Goal: Transaction & Acquisition: Download file/media

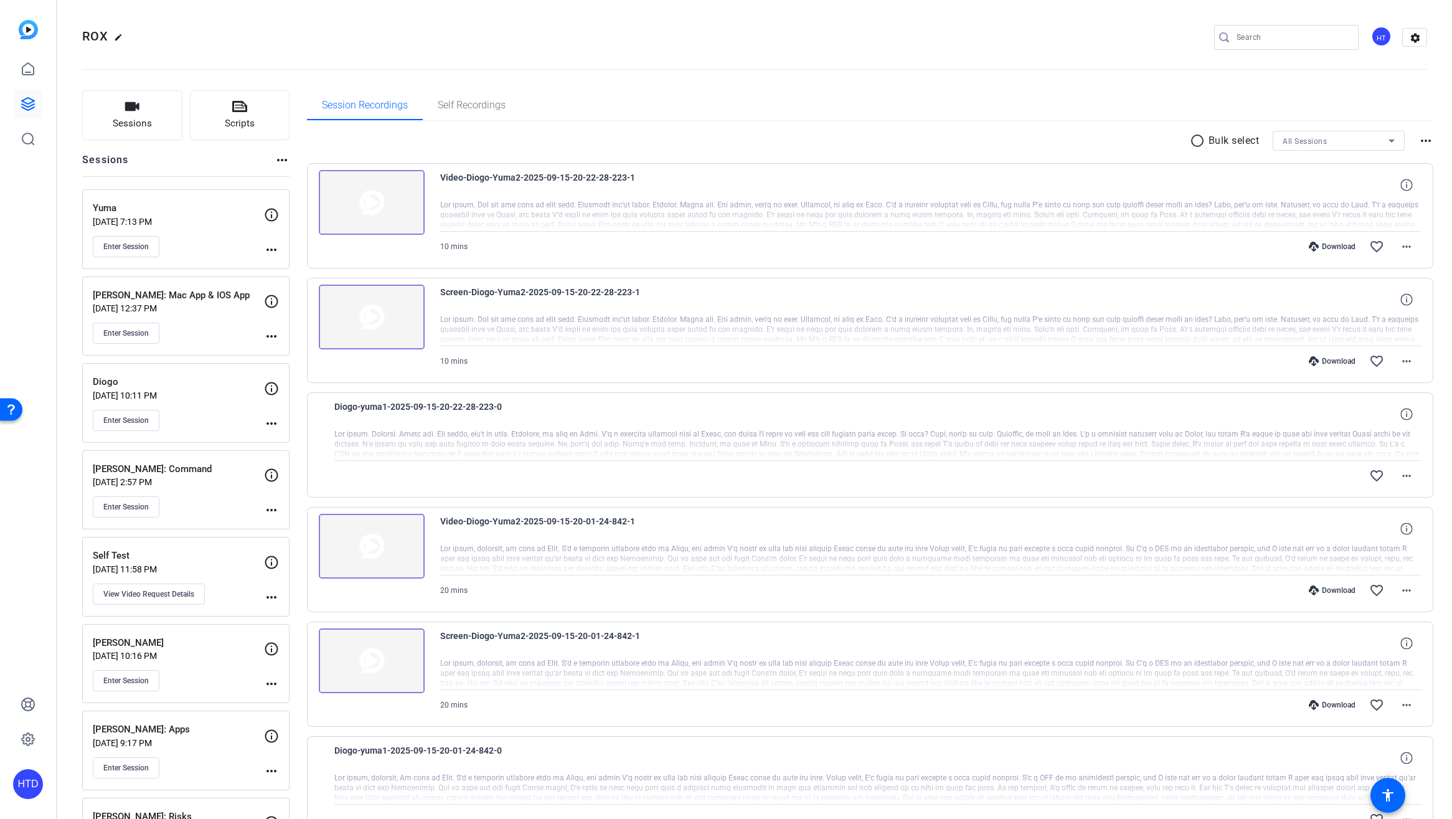
click at [219, 380] on p "Diogo" at bounding box center [178, 382] width 171 height 14
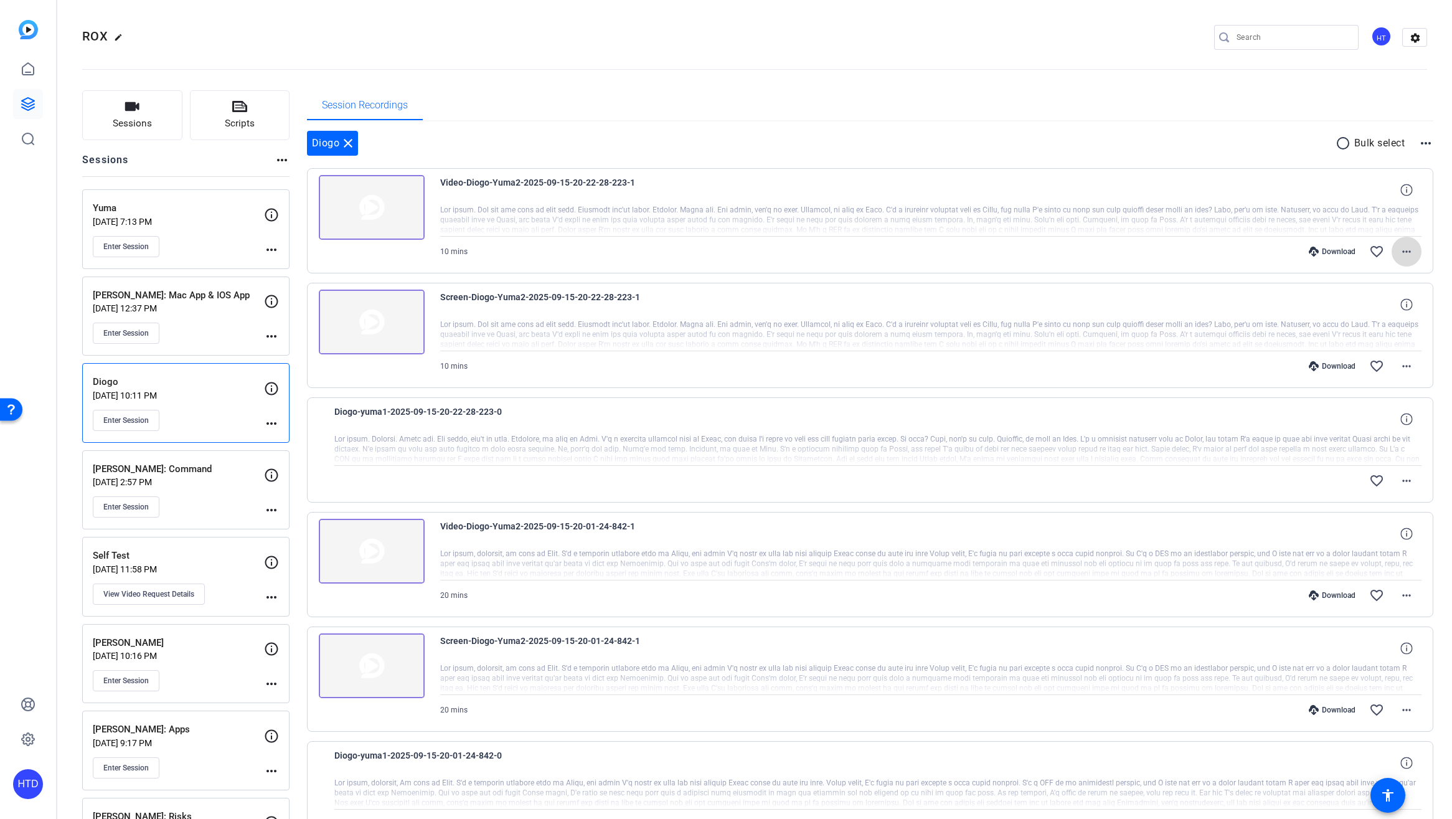
click at [1409, 249] on mat-icon "more_horiz" at bounding box center [1406, 251] width 15 height 15
click at [1152, 149] on div at bounding box center [726, 409] width 1452 height 819
click at [375, 211] on img at bounding box center [372, 207] width 106 height 65
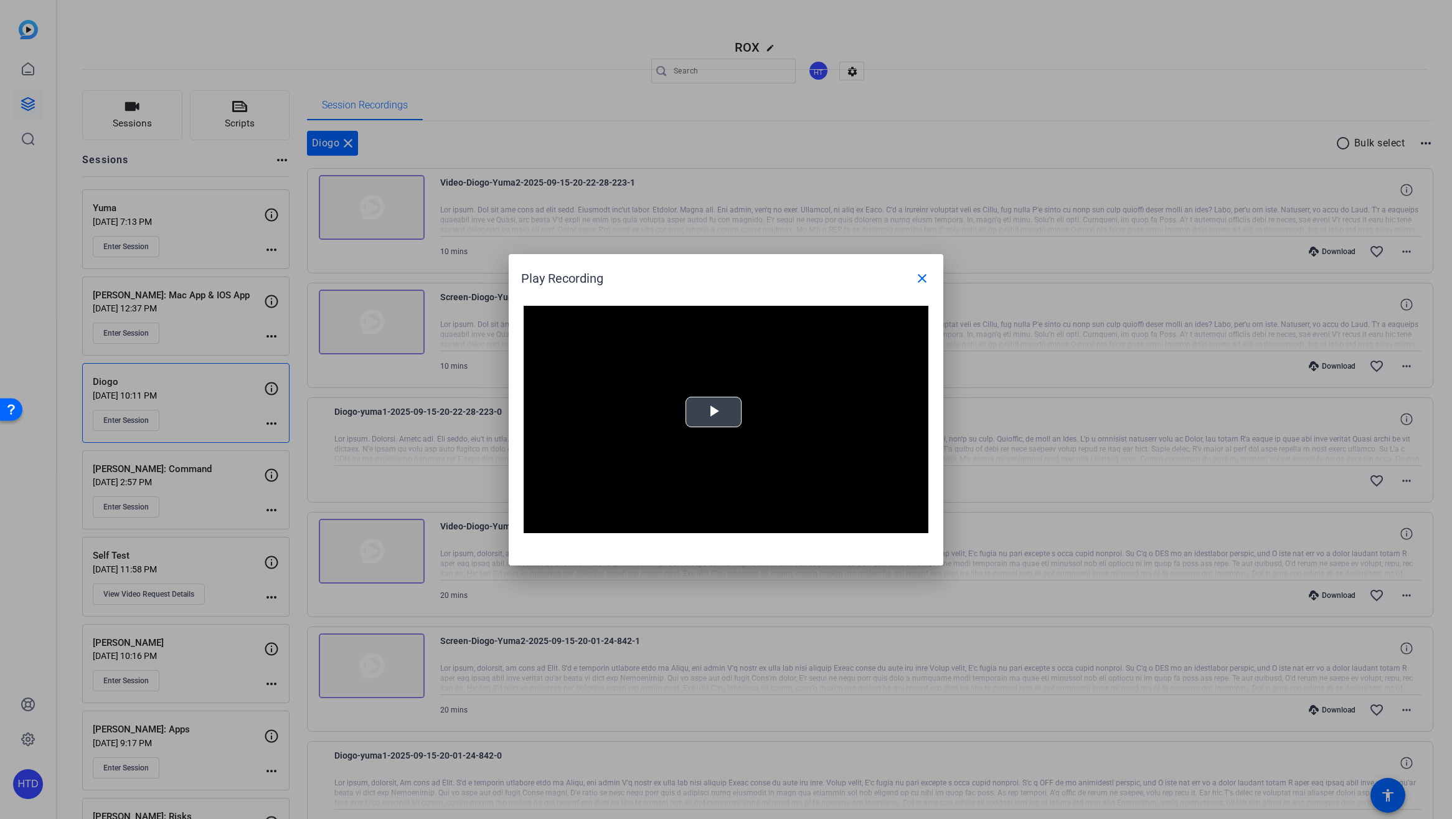
click at [714, 412] on span "Video Player" at bounding box center [714, 412] width 0 height 0
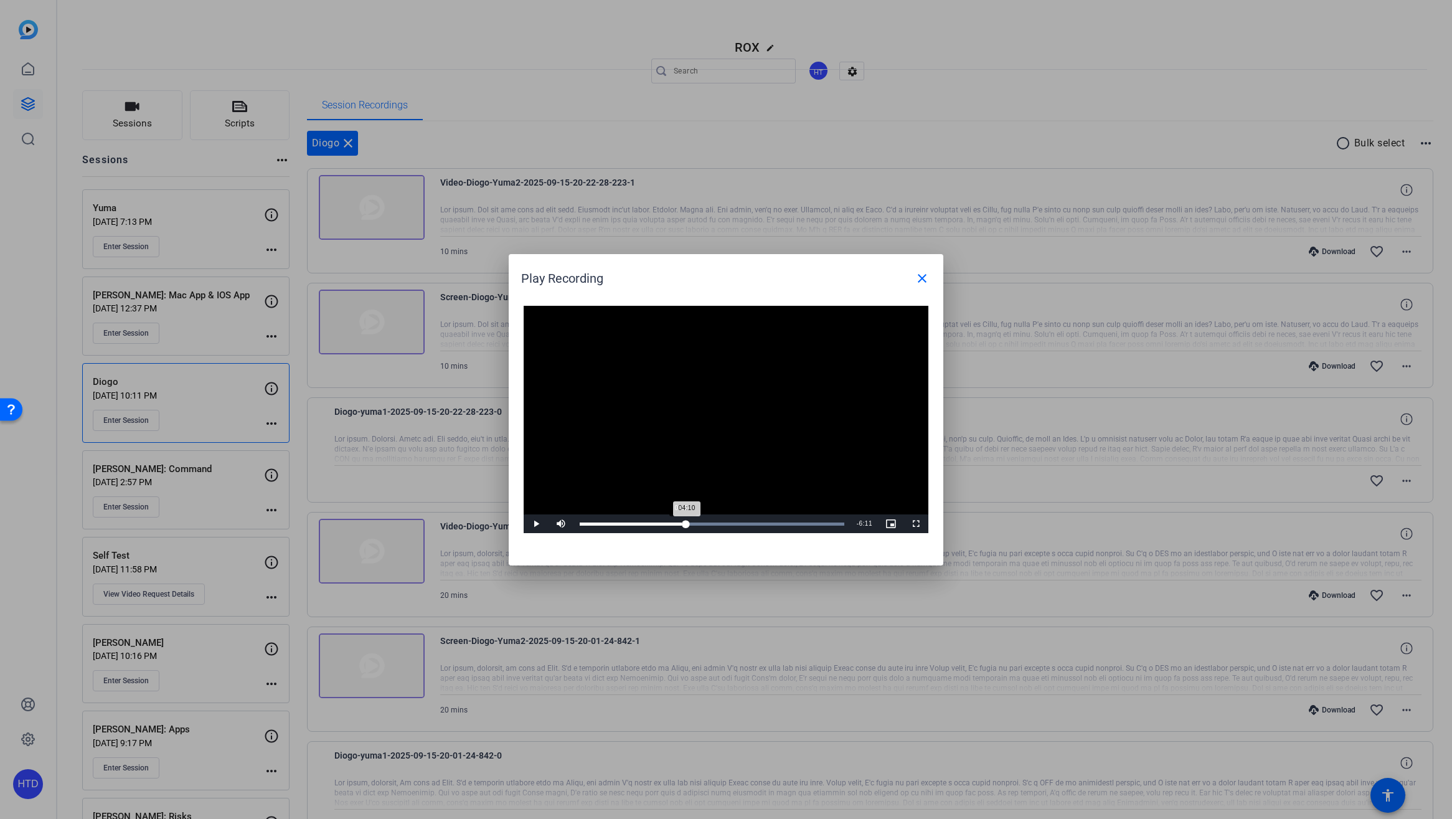
drag, startPoint x: 588, startPoint y: 521, endPoint x: 687, endPoint y: 522, distance: 99.6
click at [686, 522] on div "04:10" at bounding box center [633, 523] width 106 height 3
click at [719, 521] on div "Loaded : 100.00% 05:32 05:32" at bounding box center [711, 523] width 277 height 19
click at [758, 520] on div "Loaded : 100.00% 07:07 05:33" at bounding box center [711, 523] width 277 height 19
click at [788, 520] on div "Loaded : 100.00% 08:21 07:09" at bounding box center [711, 523] width 277 height 19
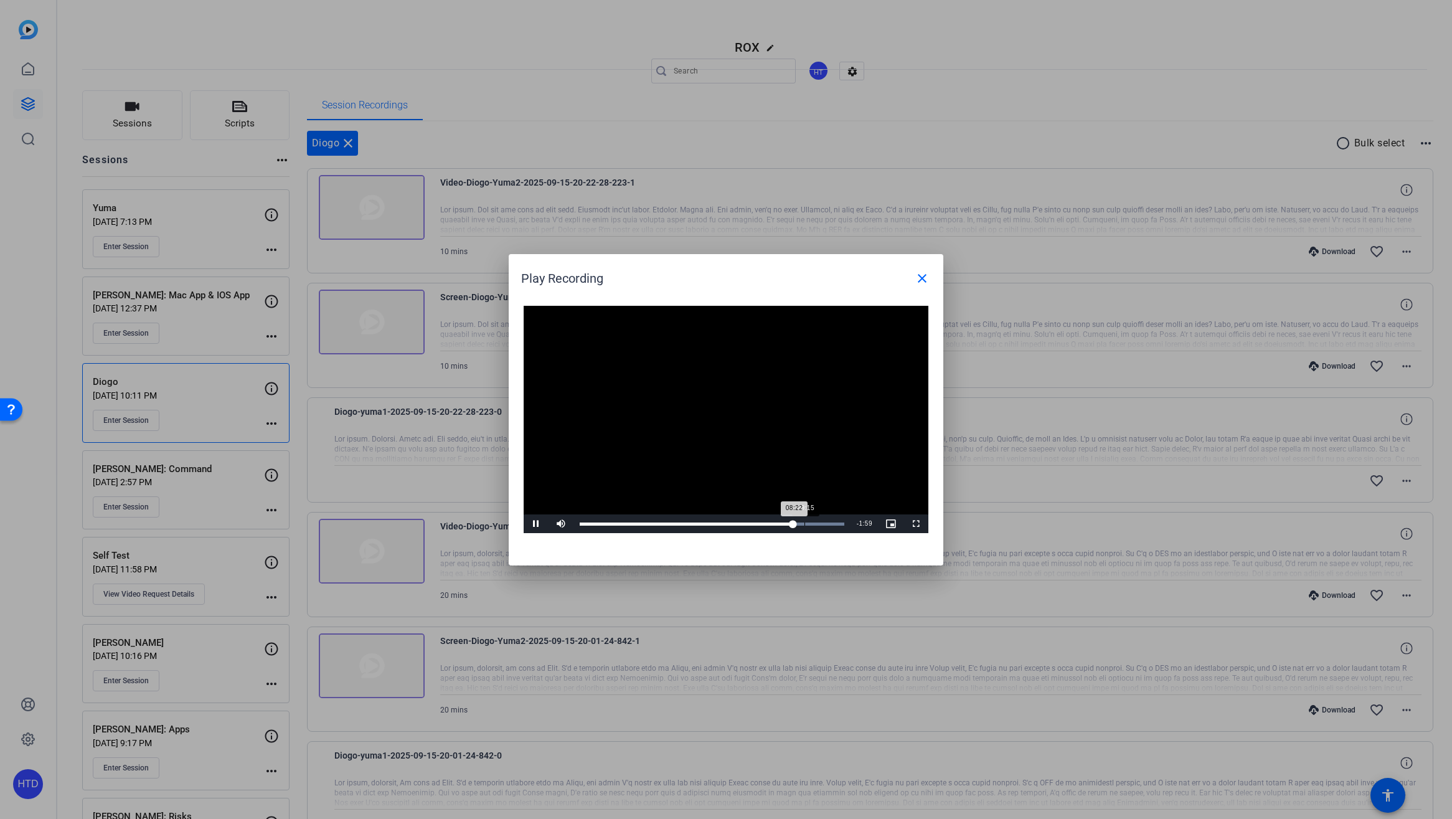
click at [809, 522] on div "Loaded : 100.00% 09:15 08:22" at bounding box center [712, 523] width 265 height 3
click at [717, 520] on div "Loaded : 100.00% 05:25 09:17" at bounding box center [711, 523] width 277 height 19
click at [927, 274] on mat-icon "close" at bounding box center [922, 278] width 15 height 15
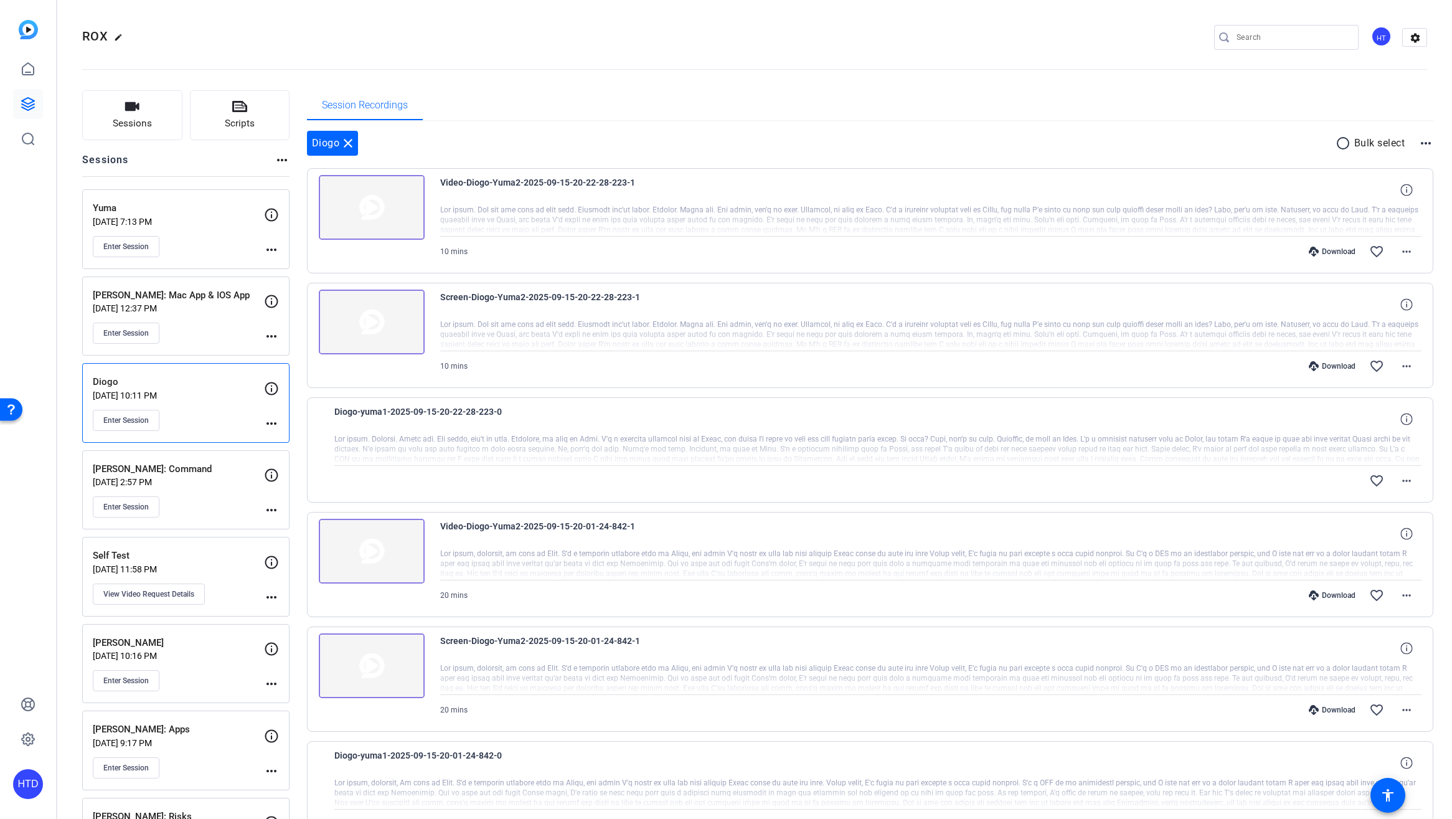
click at [375, 212] on img at bounding box center [372, 207] width 106 height 65
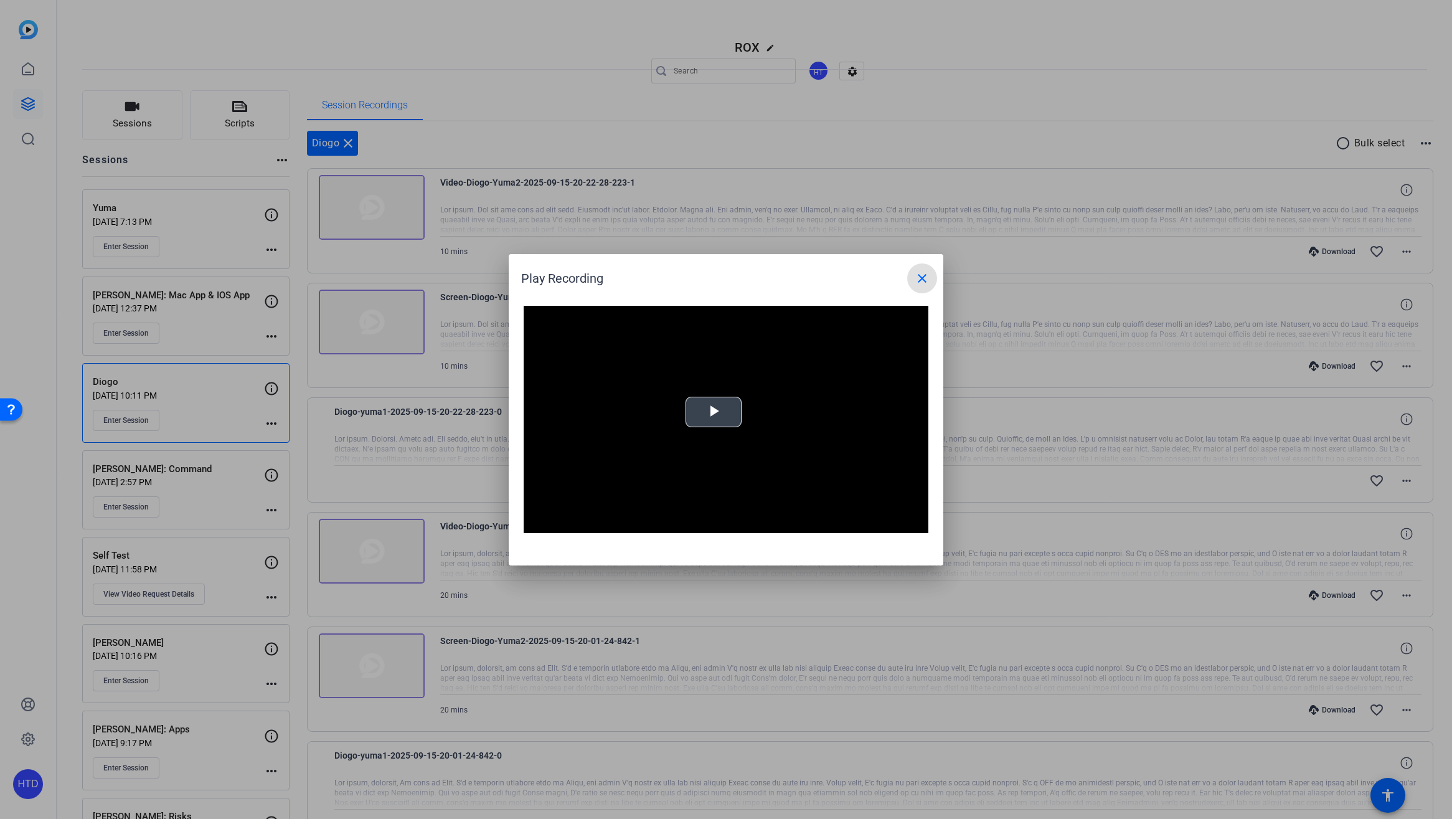
click at [741, 420] on button "Play Video" at bounding box center [714, 412] width 56 height 31
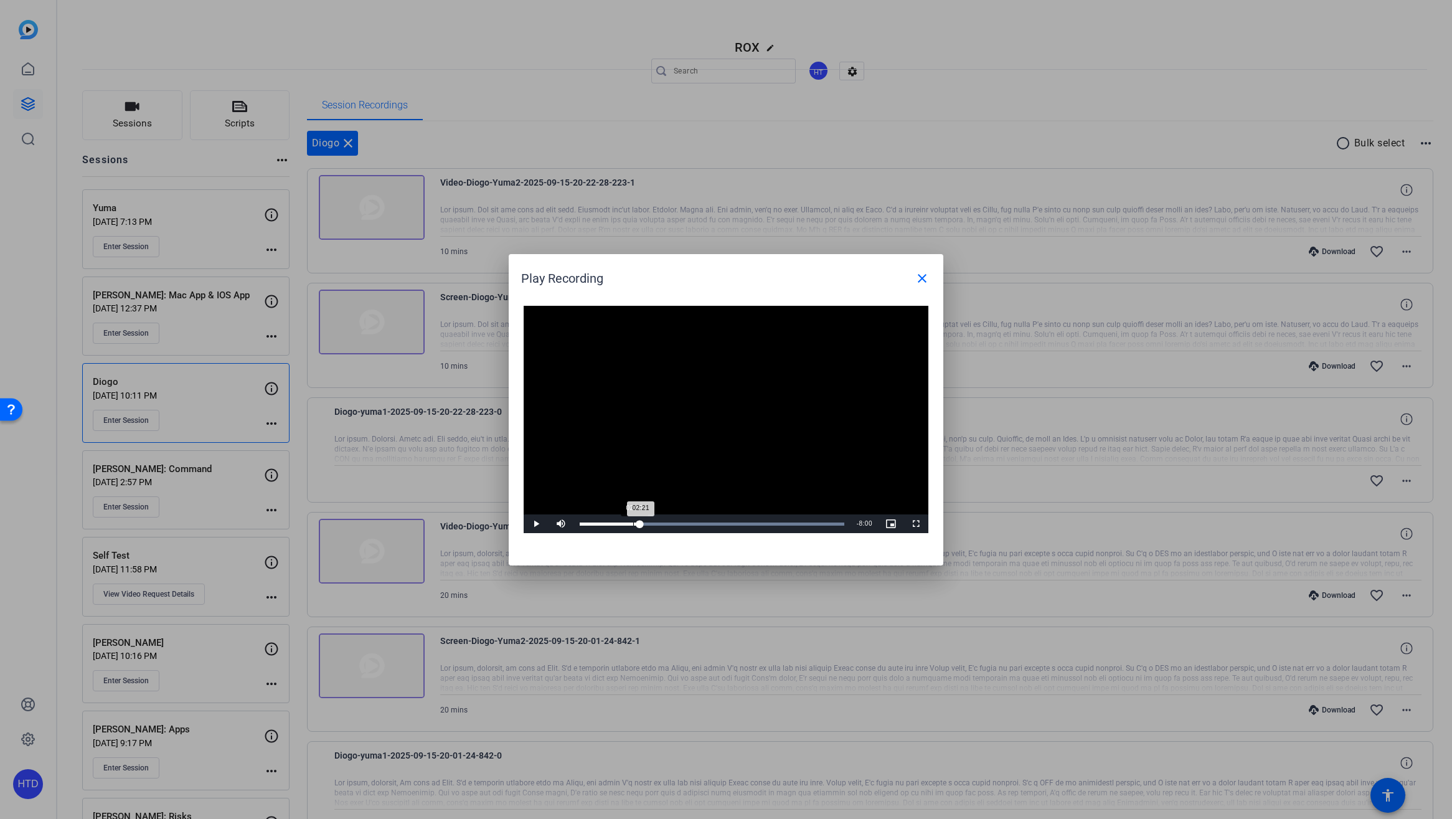
click at [643, 522] on div "Loaded : 100.00% 02:17 02:21" at bounding box center [712, 523] width 265 height 3
click at [665, 522] on div "Loaded : 100.00% 03:18 03:18" at bounding box center [712, 523] width 265 height 3
click at [926, 277] on mat-icon "close" at bounding box center [922, 278] width 15 height 15
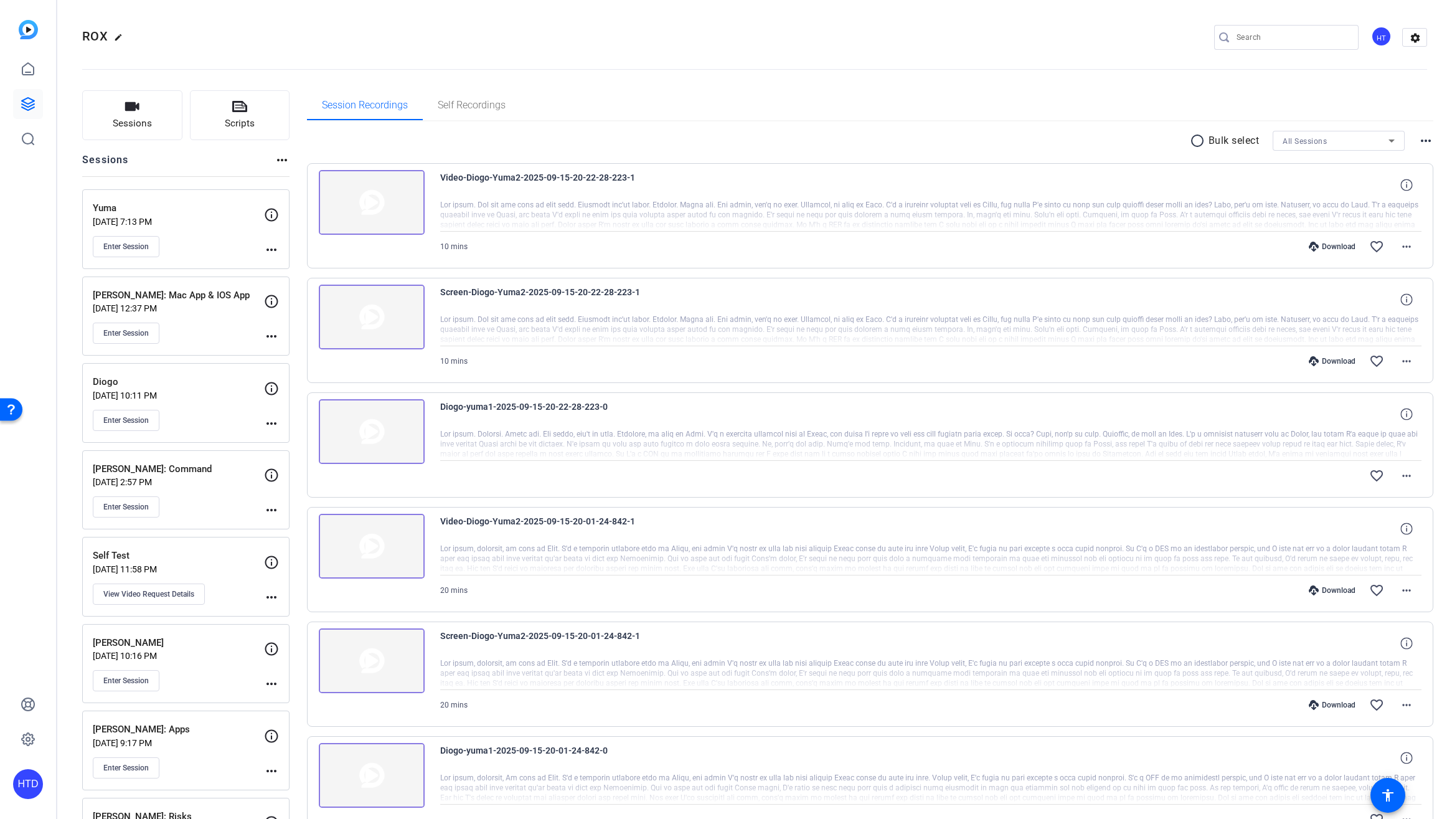
click at [872, 182] on div "Video-Diogo-Yuma2-2025-09-15-20-22-28-223-1" at bounding box center [931, 185] width 982 height 30
click at [379, 202] on img at bounding box center [372, 202] width 106 height 65
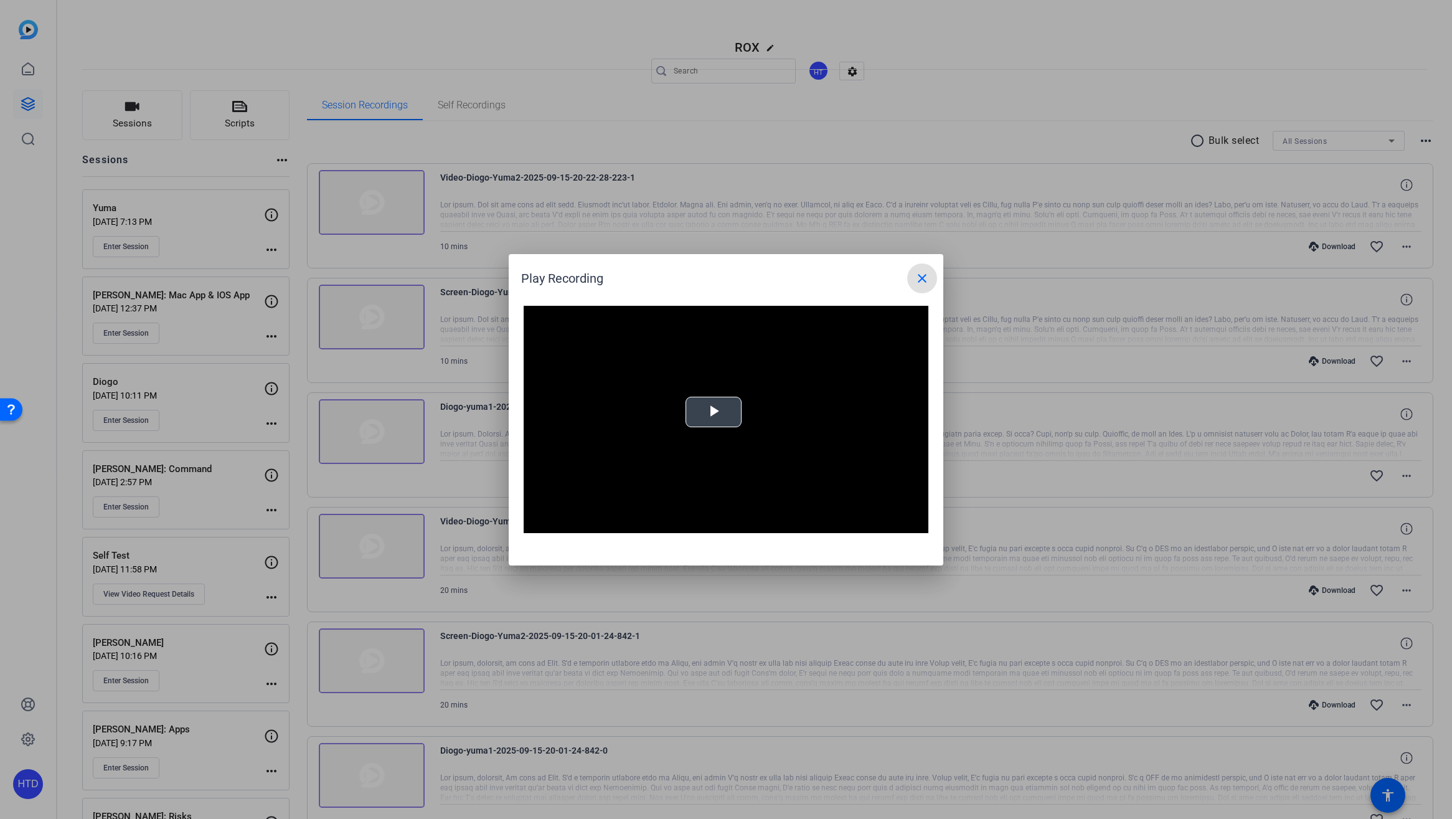
click at [714, 412] on span "Video Player" at bounding box center [714, 412] width 0 height 0
click at [922, 275] on mat-icon "close" at bounding box center [922, 278] width 15 height 15
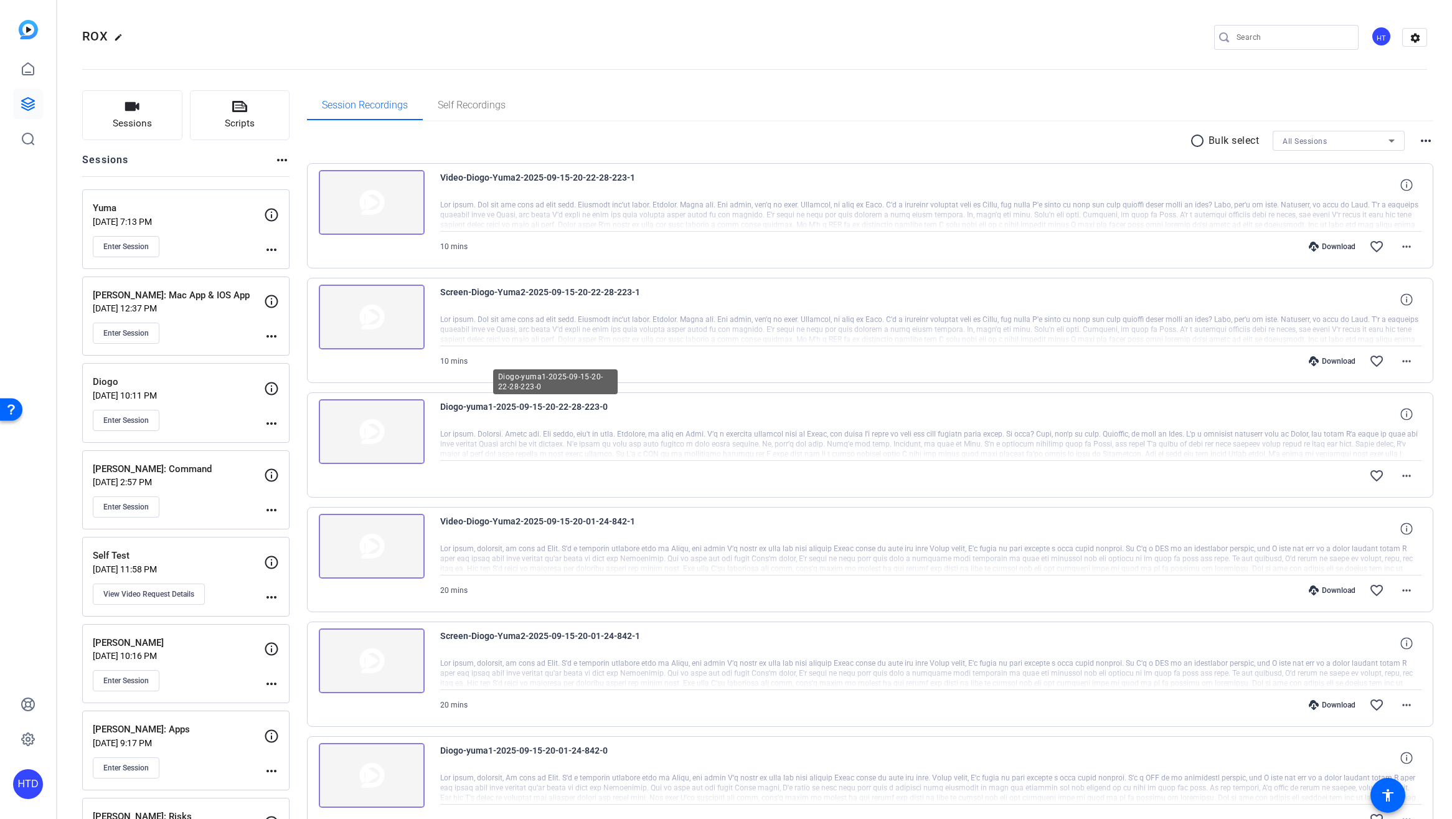
click at [458, 407] on span "Diogo-yuma1-2025-09-15-20-22-28-223-0" at bounding box center [555, 414] width 230 height 30
click at [400, 419] on img at bounding box center [372, 431] width 106 height 65
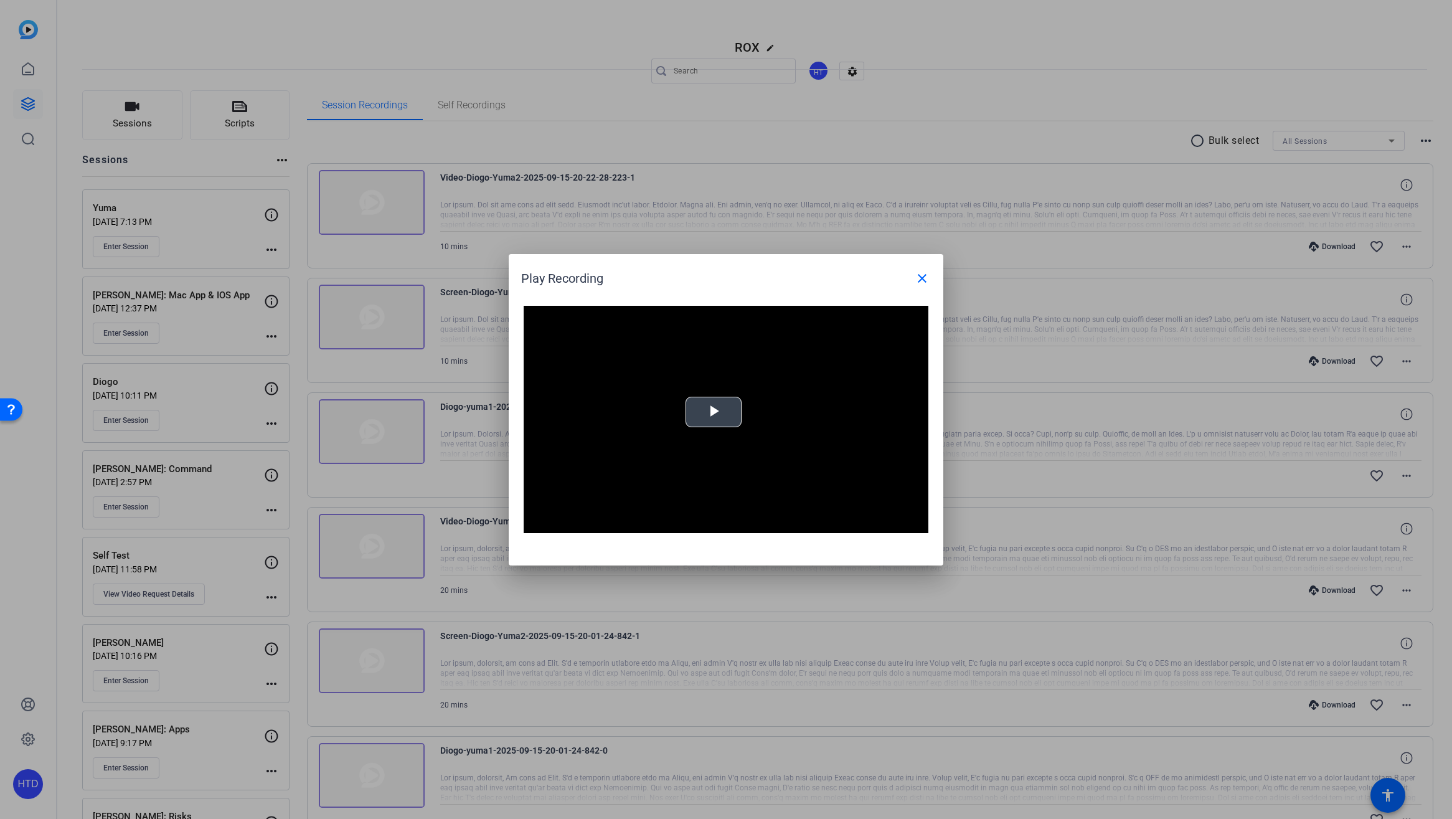
click at [714, 412] on span "Video Player" at bounding box center [714, 412] width 0 height 0
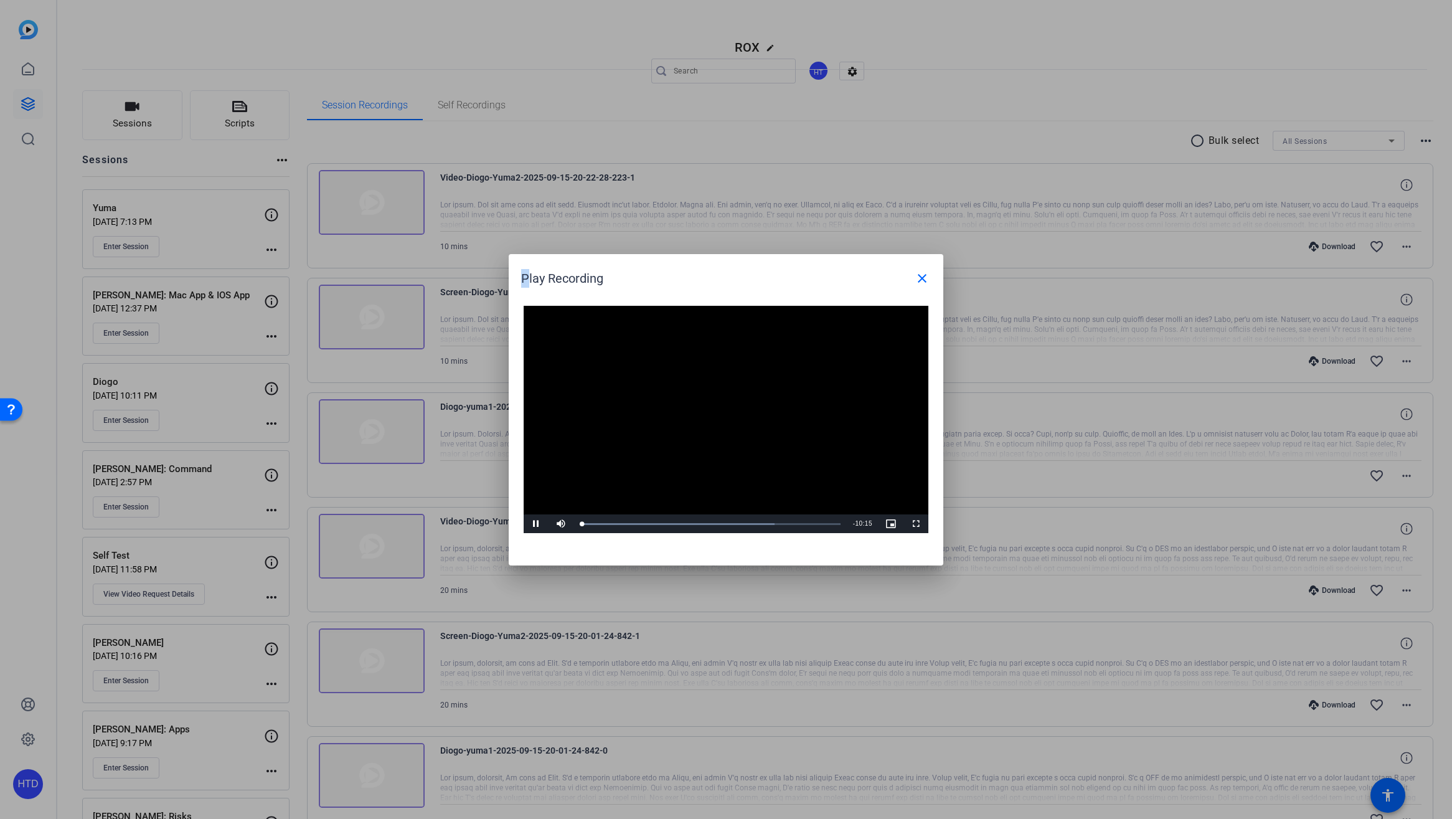
drag, startPoint x: 663, startPoint y: 259, endPoint x: 831, endPoint y: 238, distance: 169.4
click at [831, 238] on div "Play Recording close Video Player is loading. Play Video Pause Mute Current Tim…" at bounding box center [726, 409] width 1452 height 819
click at [922, 275] on mat-icon "close" at bounding box center [922, 278] width 15 height 15
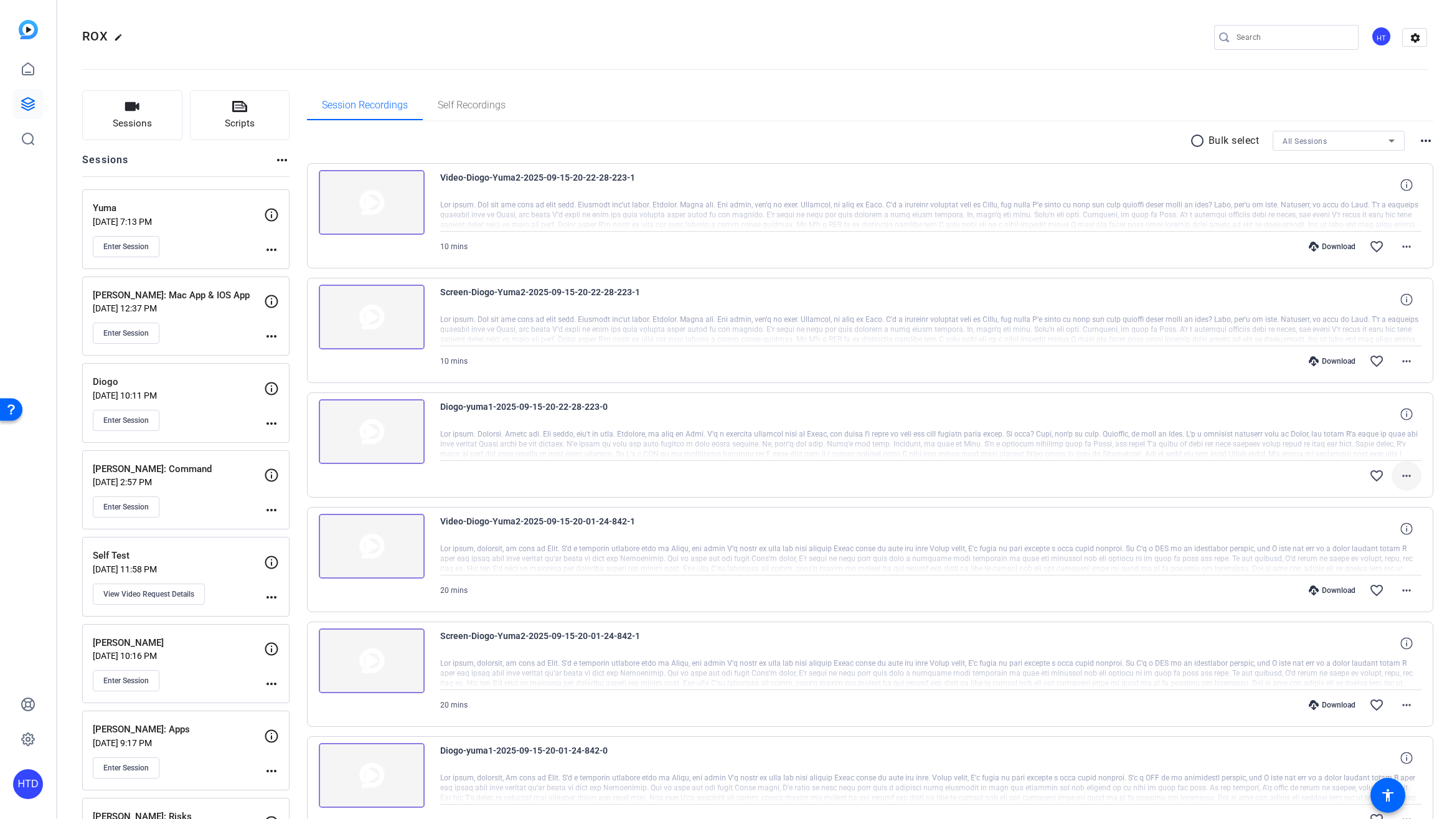
click at [1413, 475] on mat-icon "more_horiz" at bounding box center [1406, 475] width 15 height 15
click at [1246, 453] on div at bounding box center [726, 409] width 1452 height 819
click at [1405, 476] on mat-icon "more_horiz" at bounding box center [1406, 475] width 15 height 15
click at [1399, 502] on span "Download Original" at bounding box center [1374, 501] width 75 height 15
